Goal: Task Accomplishment & Management: Manage account settings

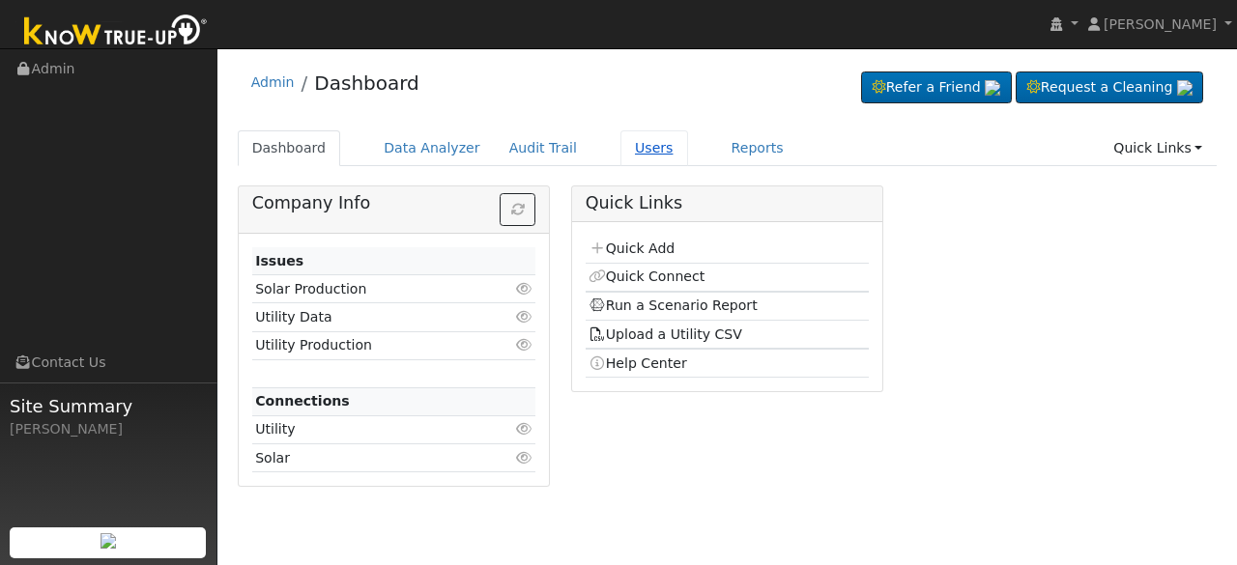
click at [620, 142] on link "Users" at bounding box center [654, 148] width 68 height 36
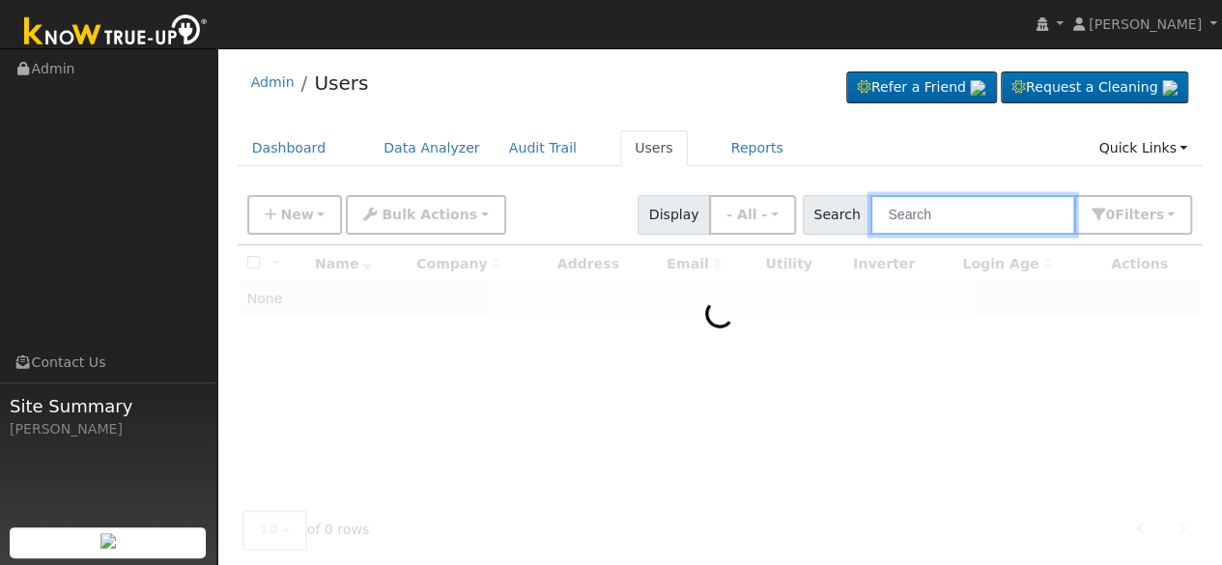
click at [1052, 223] on input "text" at bounding box center [973, 215] width 205 height 40
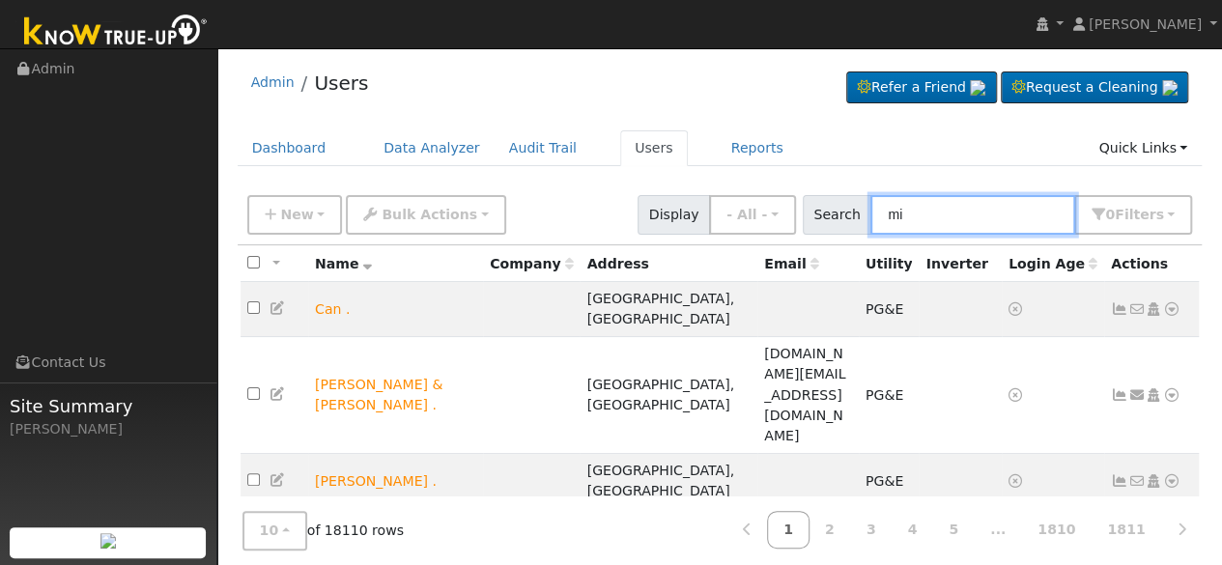
type input "m"
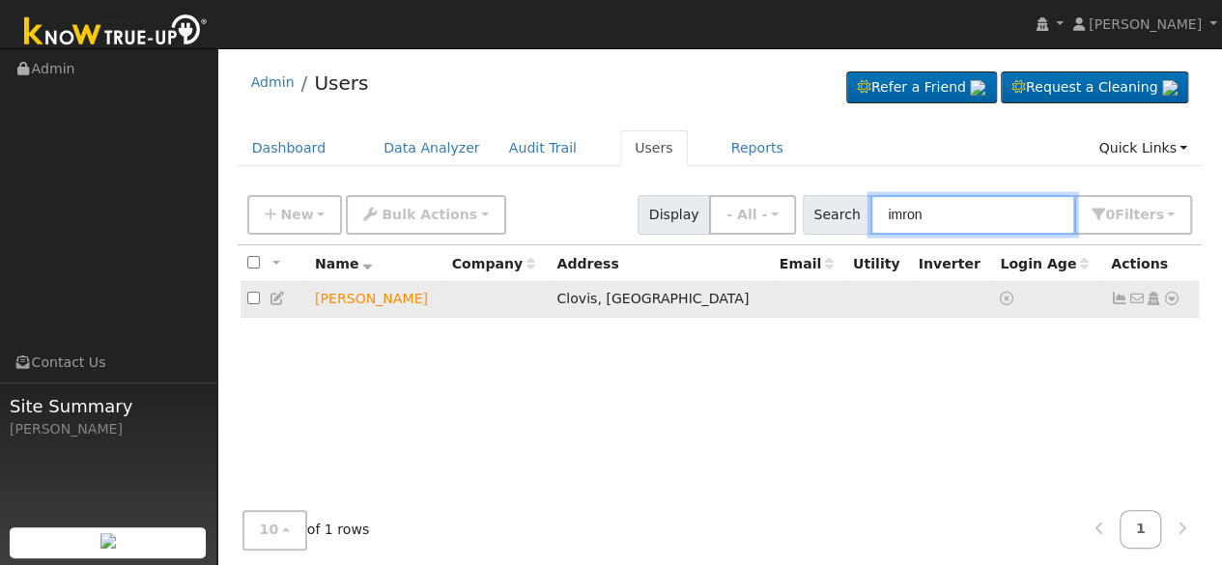
type input "imron"
click at [1173, 295] on icon at bounding box center [1171, 299] width 17 height 14
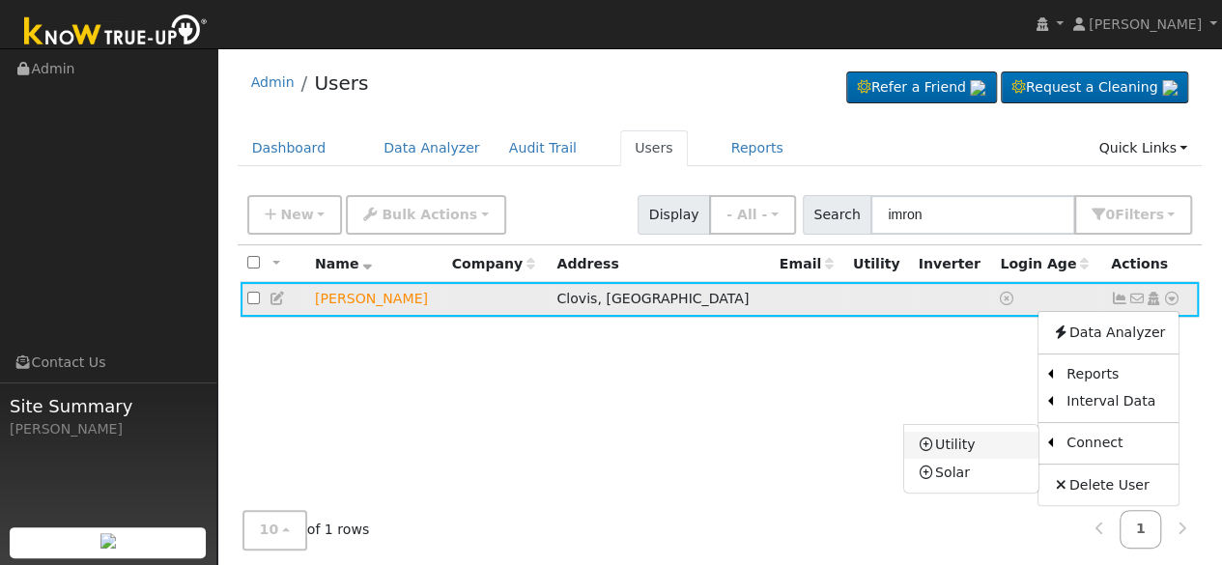
click at [962, 443] on link "Utility" at bounding box center [972, 445] width 134 height 27
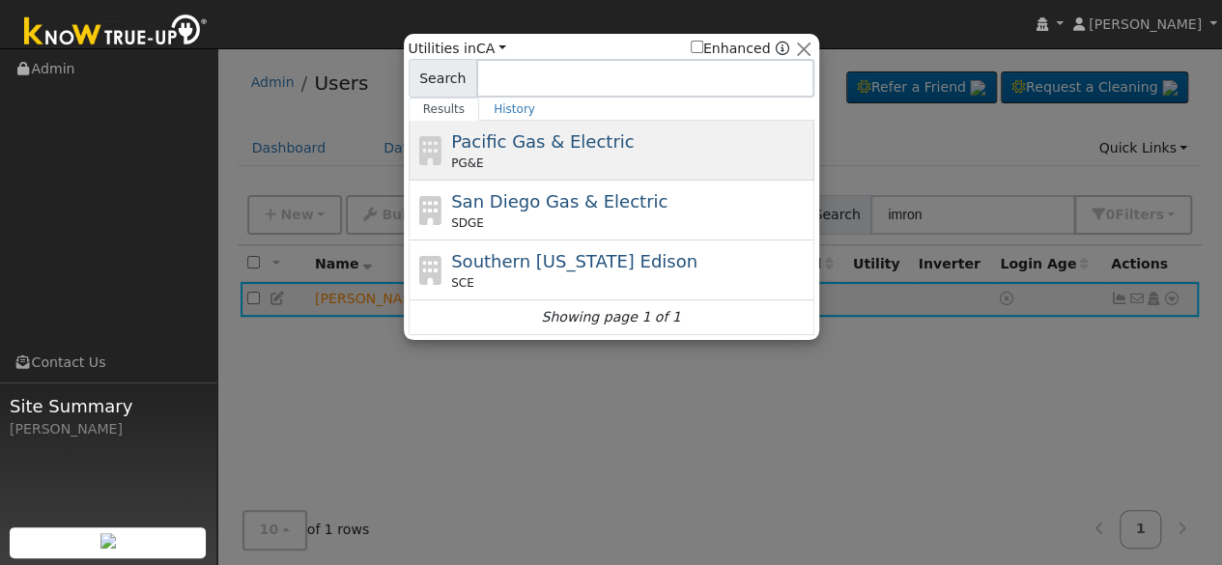
click at [514, 147] on span "Pacific Gas & Electric" at bounding box center [542, 141] width 183 height 20
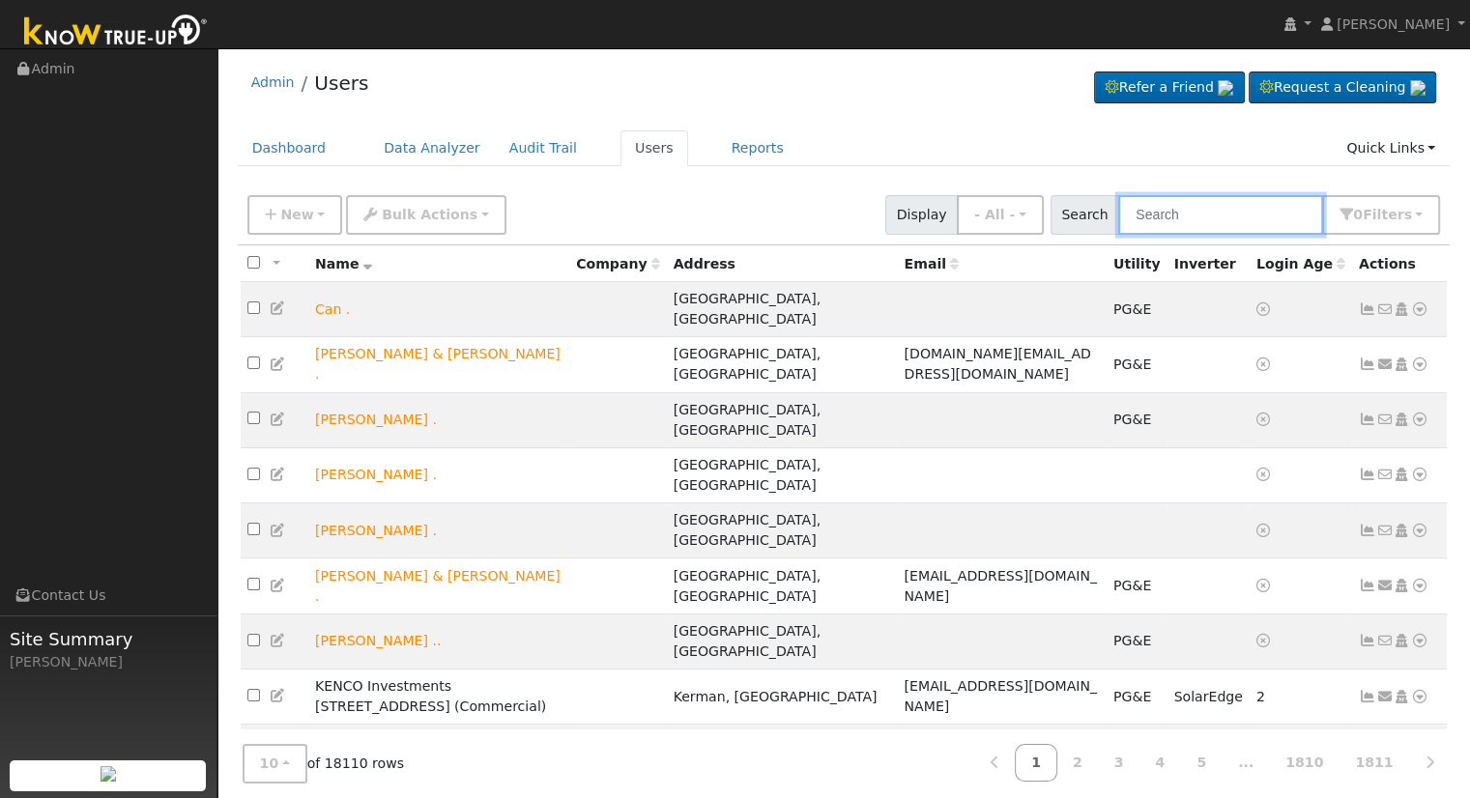
drag, startPoint x: 1210, startPoint y: 204, endPoint x: 1228, endPoint y: 212, distance: 19.9
click at [1212, 206] on input "text" at bounding box center [1220, 215] width 205 height 40
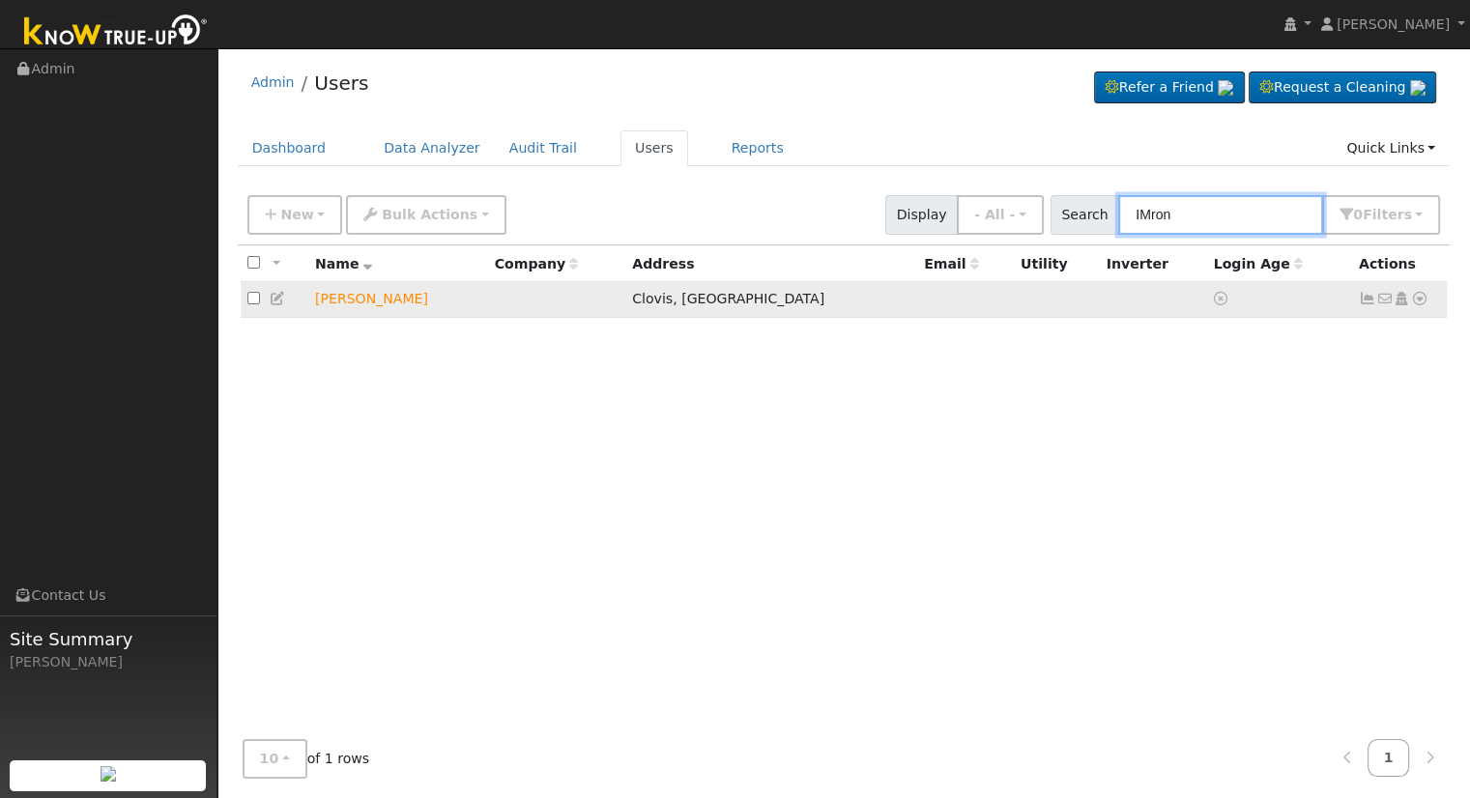
type input "IMron"
click at [1399, 300] on icon at bounding box center [1401, 299] width 17 height 14
